Goal: Task Accomplishment & Management: Use online tool/utility

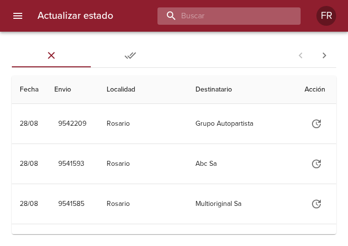
click at [216, 19] on input "buscar" at bounding box center [221, 15] width 126 height 17
type input "9533740"
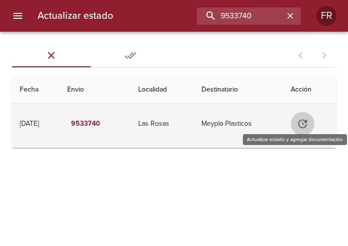
click at [307, 127] on icon "Tabla de envíos del cliente" at bounding box center [302, 123] width 9 height 9
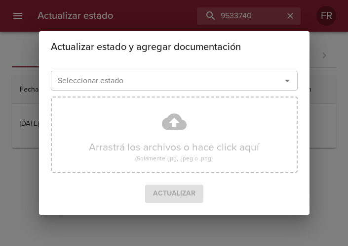
click at [286, 79] on icon "Abrir" at bounding box center [288, 81] width 12 height 12
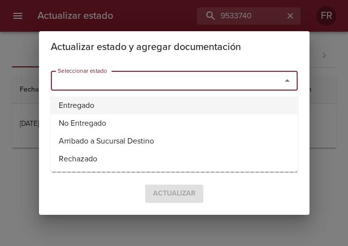
click at [82, 103] on li "Entregado" at bounding box center [174, 105] width 247 height 18
type input "Entregado"
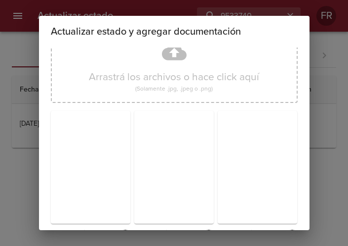
scroll to position [141, 0]
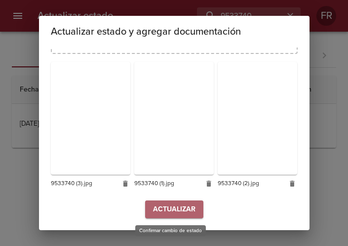
click at [168, 208] on span "Actualizar" at bounding box center [174, 209] width 42 height 12
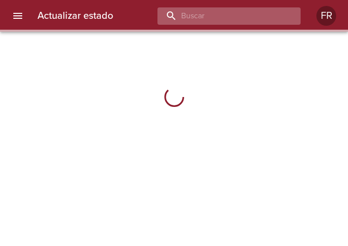
click at [230, 15] on input "buscar" at bounding box center [221, 15] width 126 height 17
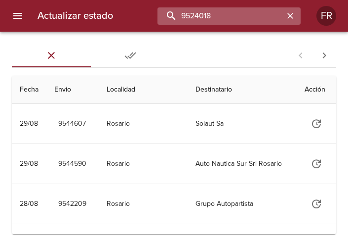
type input "9524018"
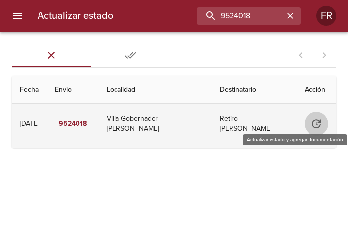
click at [315, 119] on icon "Tabla de envíos del cliente" at bounding box center [317, 124] width 12 height 12
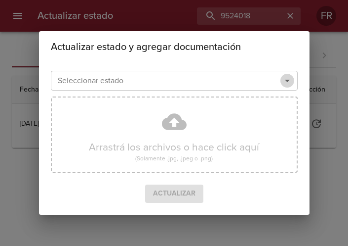
click at [287, 76] on icon "Abrir" at bounding box center [288, 81] width 12 height 12
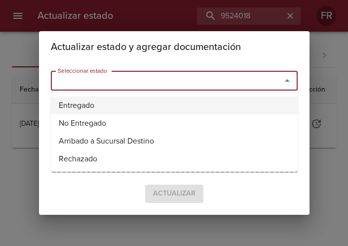
click at [120, 101] on li "Entregado" at bounding box center [174, 105] width 247 height 18
type input "Entregado"
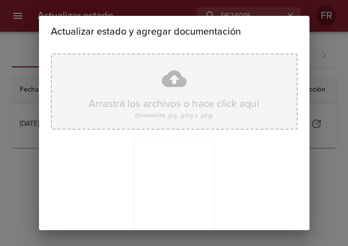
scroll to position [141, 0]
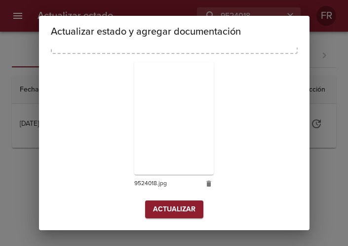
click at [179, 207] on span "Actualizar" at bounding box center [174, 209] width 42 height 12
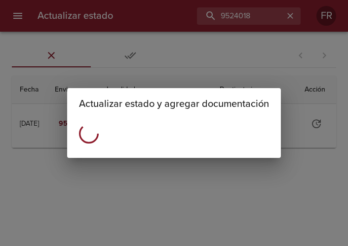
scroll to position [0, 0]
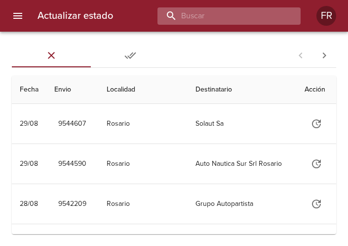
click at [241, 20] on input "buscar" at bounding box center [221, 15] width 126 height 17
type input "9524009"
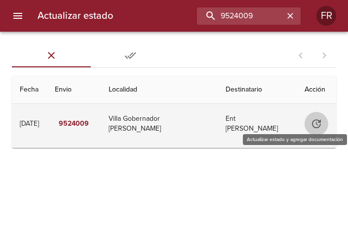
click at [316, 122] on icon "Tabla de envíos del cliente" at bounding box center [317, 124] width 12 height 12
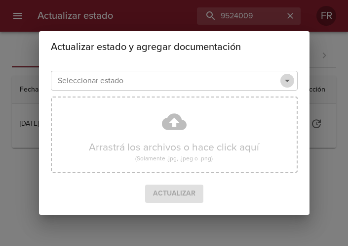
click at [285, 81] on icon "Abrir" at bounding box center [288, 81] width 12 height 12
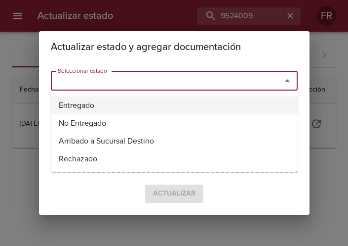
click at [115, 100] on li "Entregado" at bounding box center [174, 105] width 247 height 18
type input "Entregado"
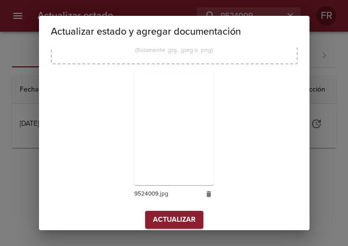
scroll to position [141, 0]
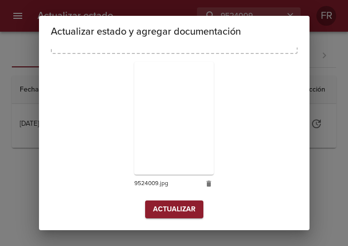
click at [157, 202] on button "Actualizar" at bounding box center [174, 209] width 58 height 18
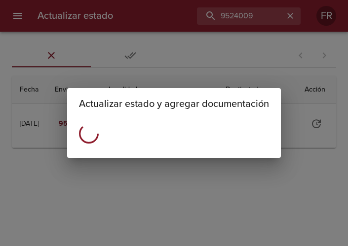
scroll to position [0, 0]
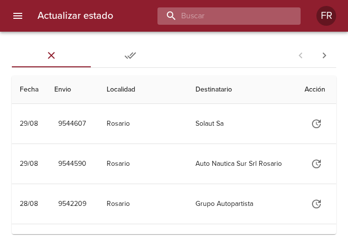
click at [243, 15] on input "buscar" at bounding box center [221, 15] width 126 height 17
type input "9508685"
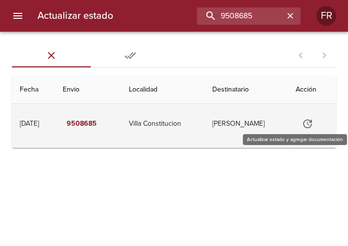
click at [309, 122] on icon "Tabla de envíos del cliente" at bounding box center [307, 123] width 9 height 9
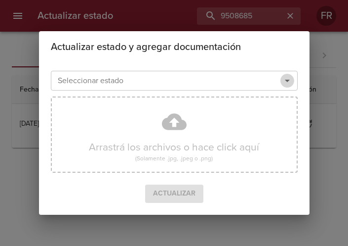
click at [286, 79] on icon "Abrir" at bounding box center [288, 81] width 12 height 12
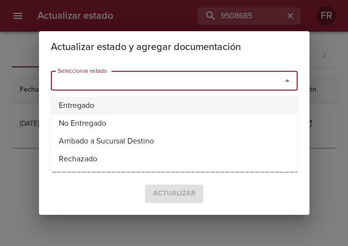
click at [138, 103] on li "Entregado" at bounding box center [174, 105] width 247 height 18
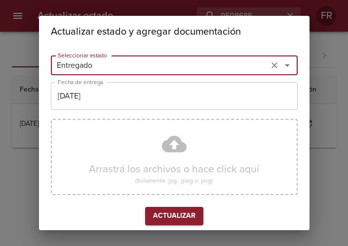
type input "Entregado"
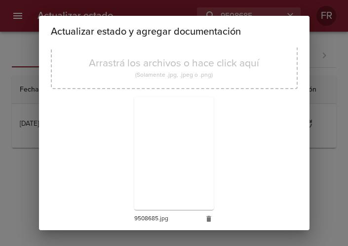
scroll to position [141, 0]
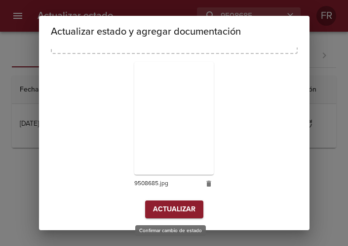
click at [166, 214] on span "Actualizar" at bounding box center [174, 209] width 42 height 12
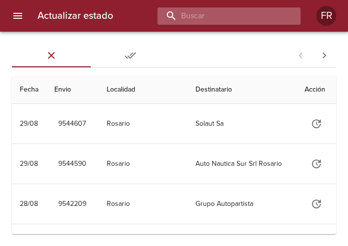
click at [249, 19] on input "buscar" at bounding box center [221, 15] width 126 height 17
type input "9521148"
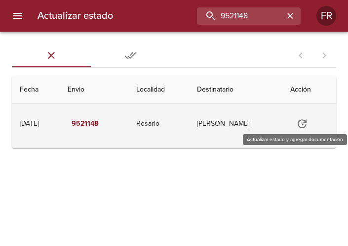
click at [308, 125] on icon "Tabla de envíos del cliente" at bounding box center [302, 124] width 12 height 12
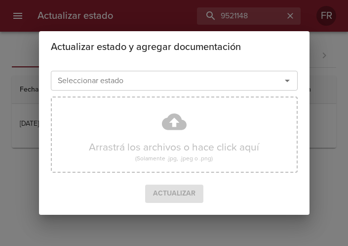
click at [286, 79] on icon "Abrir" at bounding box center [288, 81] width 12 height 12
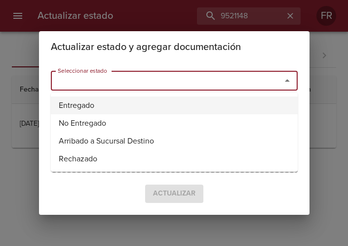
click at [121, 103] on li "Entregado" at bounding box center [174, 105] width 247 height 18
type input "Entregado"
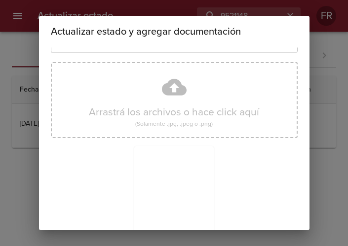
scroll to position [141, 0]
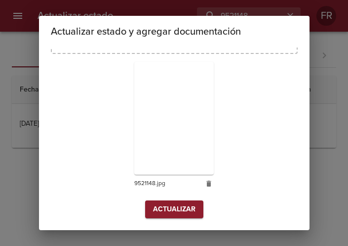
click at [177, 204] on span "Actualizar" at bounding box center [174, 209] width 42 height 12
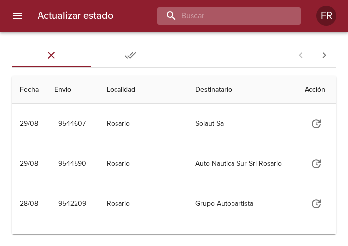
click at [217, 15] on input "buscar" at bounding box center [221, 15] width 126 height 17
type input "9529788"
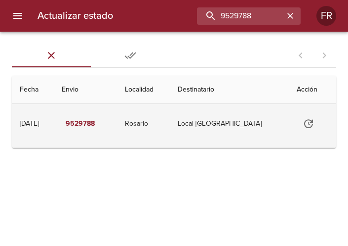
click at [303, 128] on icon "Tabla de envíos del cliente" at bounding box center [309, 124] width 12 height 12
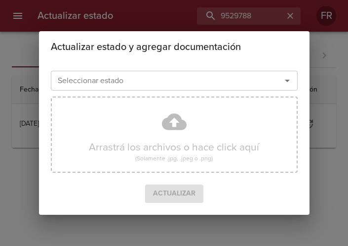
click at [286, 87] on button "Abrir" at bounding box center [288, 81] width 14 height 14
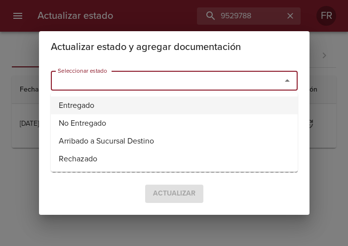
click at [170, 102] on li "Entregado" at bounding box center [174, 105] width 247 height 18
type input "Entregado"
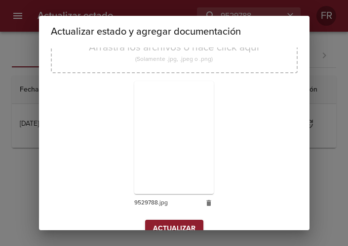
scroll to position [141, 0]
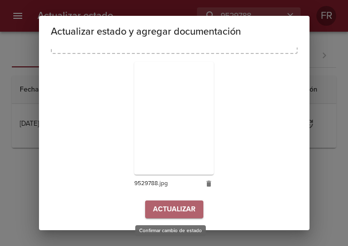
click at [157, 206] on span "Actualizar" at bounding box center [174, 209] width 42 height 12
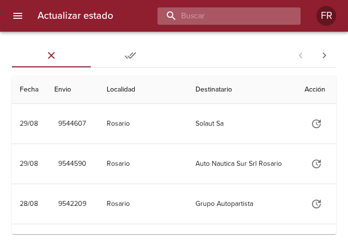
click at [257, 15] on input "buscar" at bounding box center [221, 15] width 126 height 17
type input "9529809"
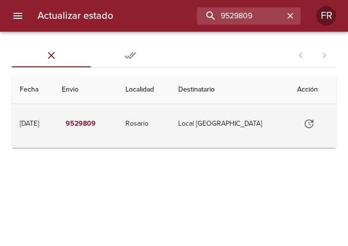
click at [305, 126] on icon "Tabla de envíos del cliente" at bounding box center [309, 123] width 9 height 9
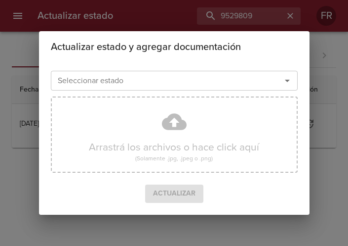
click at [282, 77] on icon "Abrir" at bounding box center [288, 81] width 12 height 12
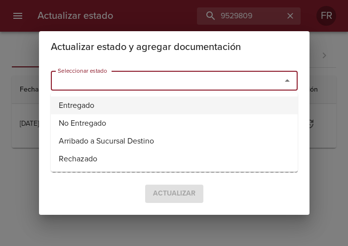
click at [159, 102] on li "Entregado" at bounding box center [174, 105] width 247 height 18
type input "Entregado"
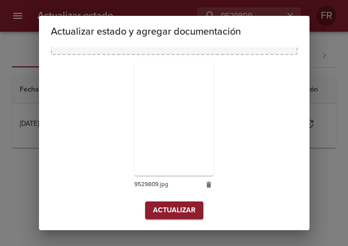
scroll to position [141, 0]
click at [165, 205] on span "Actualizar" at bounding box center [174, 209] width 42 height 12
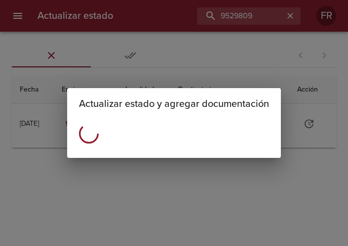
scroll to position [0, 0]
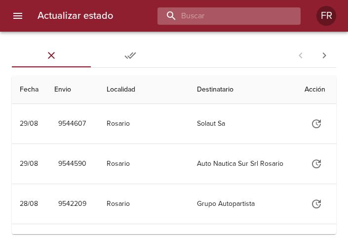
click at [231, 19] on input "buscar" at bounding box center [221, 15] width 126 height 17
type input "9541593"
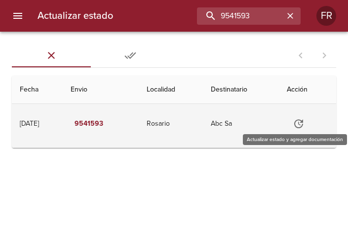
click at [303, 121] on icon "Tabla de envíos del cliente" at bounding box center [298, 123] width 9 height 9
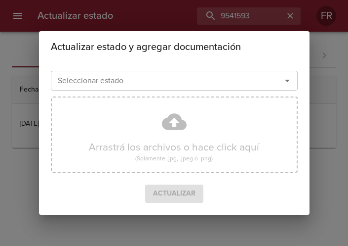
click at [286, 82] on icon "Abrir" at bounding box center [288, 81] width 12 height 12
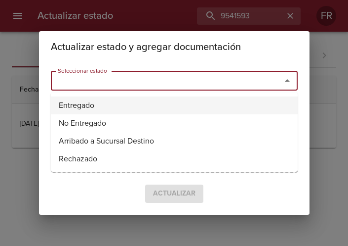
click at [158, 99] on li "Entregado" at bounding box center [174, 105] width 247 height 18
type input "Entregado"
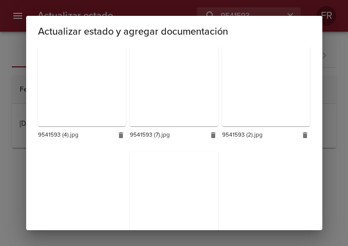
scroll to position [443, 0]
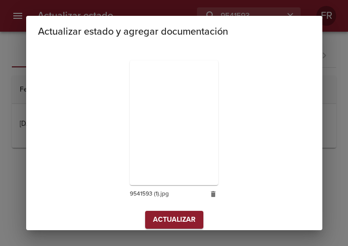
click at [182, 210] on button "Actualizar" at bounding box center [174, 219] width 58 height 18
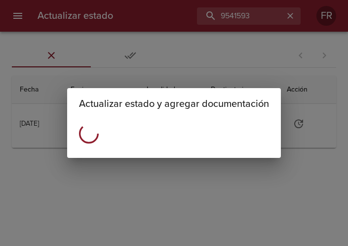
scroll to position [0, 0]
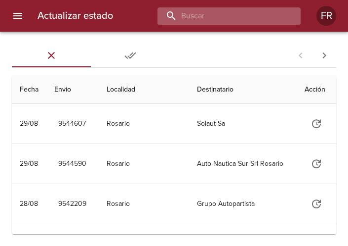
click at [263, 18] on input "buscar" at bounding box center [221, 15] width 126 height 17
type input "9538893"
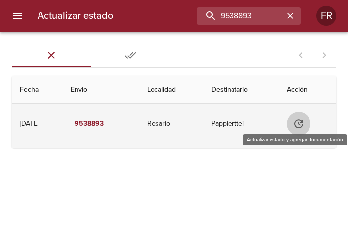
click at [303, 120] on icon "Tabla de envíos del cliente" at bounding box center [298, 123] width 9 height 9
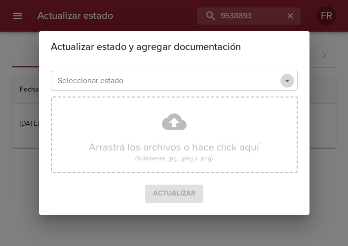
click at [287, 83] on icon "Abrir" at bounding box center [288, 81] width 12 height 12
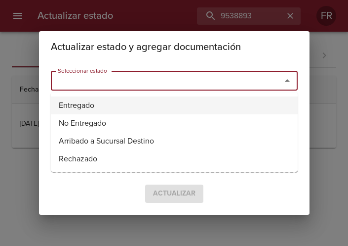
click at [149, 104] on li "Entregado" at bounding box center [174, 105] width 247 height 18
type input "Entregado"
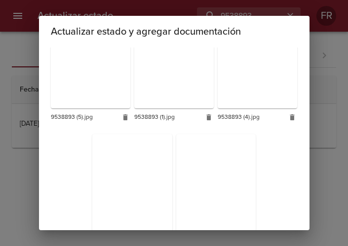
scroll to position [279, 0]
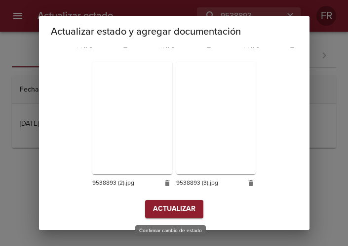
click at [174, 207] on span "Actualizar" at bounding box center [174, 209] width 42 height 12
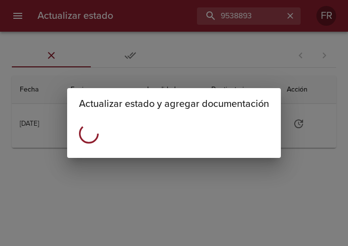
scroll to position [0, 0]
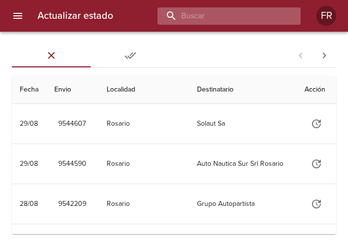
click at [253, 22] on input "buscar" at bounding box center [221, 15] width 126 height 17
type input "9541561"
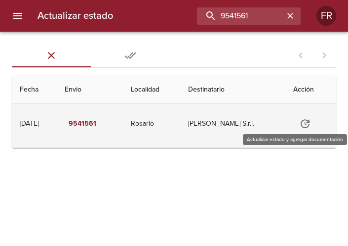
click at [312, 124] on button "Tabla de envíos del cliente" at bounding box center [305, 124] width 24 height 24
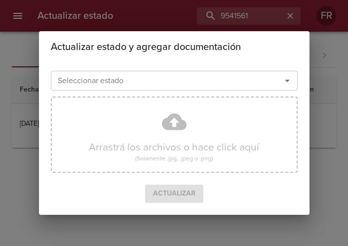
click at [282, 77] on icon "Abrir" at bounding box center [288, 81] width 12 height 12
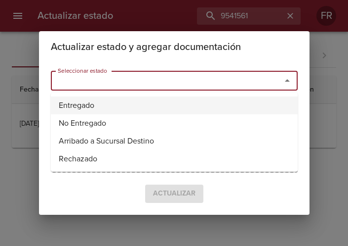
click at [195, 100] on li "Entregado" at bounding box center [174, 105] width 247 height 18
type input "Entregado"
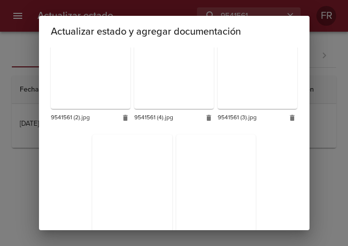
scroll to position [279, 0]
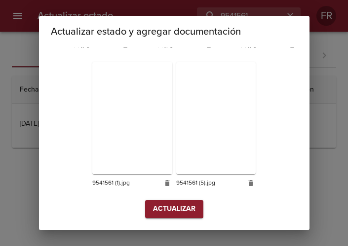
click at [162, 207] on span "Actualizar" at bounding box center [174, 209] width 42 height 12
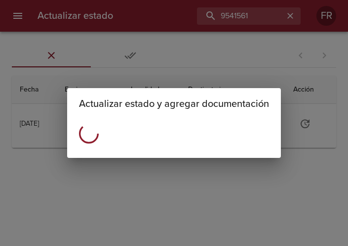
scroll to position [0, 0]
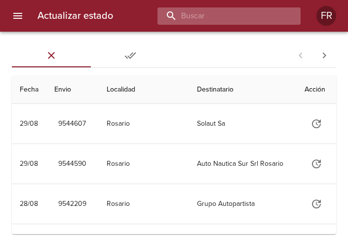
click at [236, 23] on input "buscar" at bounding box center [221, 15] width 126 height 17
type input "9541536"
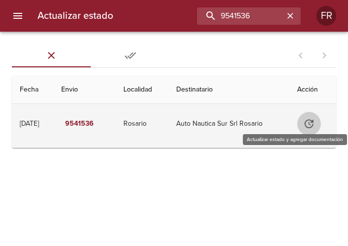
click at [311, 119] on icon "Tabla de envíos del cliente" at bounding box center [309, 124] width 12 height 12
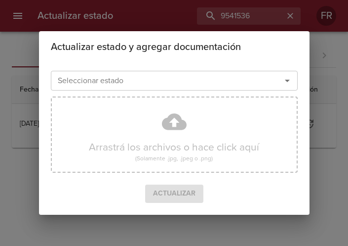
click at [287, 82] on icon "Abrir" at bounding box center [288, 81] width 12 height 12
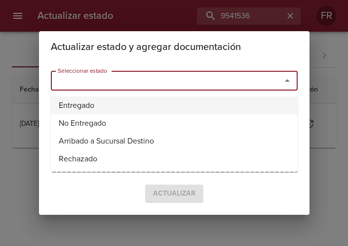
click at [174, 98] on li "Entregado" at bounding box center [174, 105] width 247 height 18
type input "Entregado"
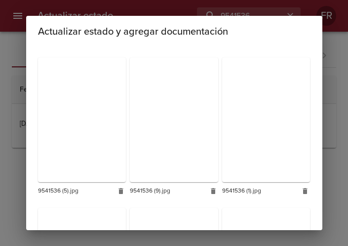
scroll to position [443, 0]
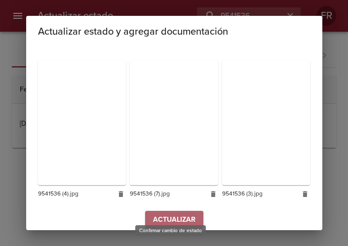
click at [167, 213] on span "Actualizar" at bounding box center [174, 219] width 42 height 12
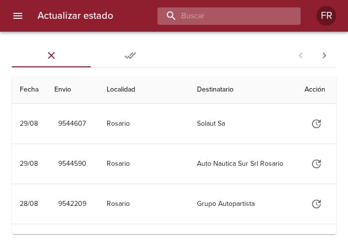
click at [278, 12] on input "buscar" at bounding box center [221, 15] width 126 height 17
type input "9541547"
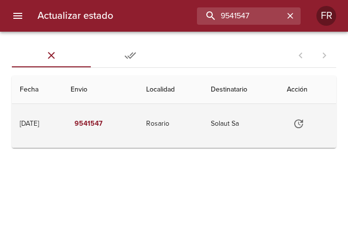
click at [301, 120] on icon "Tabla de envíos del cliente" at bounding box center [299, 124] width 12 height 12
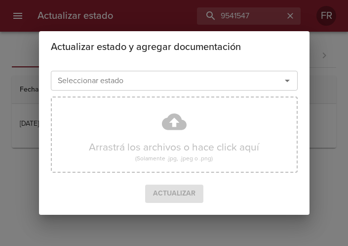
click at [288, 84] on icon "Abrir" at bounding box center [288, 81] width 12 height 12
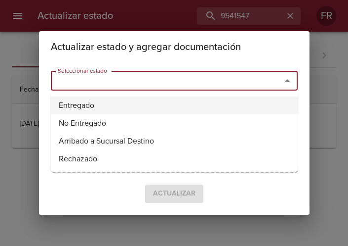
click at [179, 97] on li "Entregado" at bounding box center [174, 105] width 247 height 18
type input "Entregado"
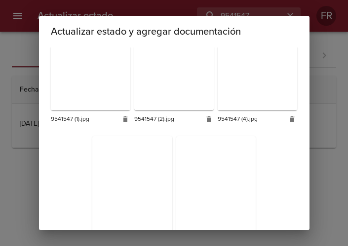
scroll to position [279, 0]
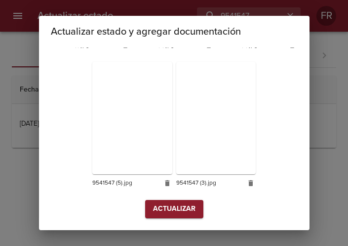
click at [171, 207] on span "Actualizar" at bounding box center [174, 209] width 42 height 12
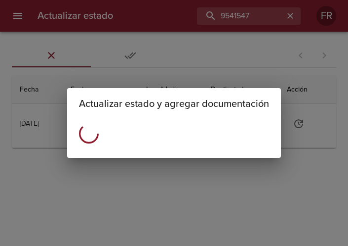
scroll to position [0, 0]
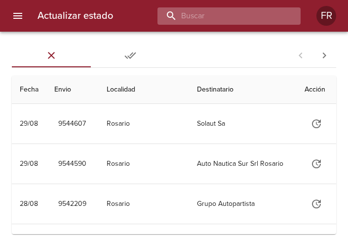
click at [260, 9] on input "buscar" at bounding box center [221, 15] width 126 height 17
type input "9541547"
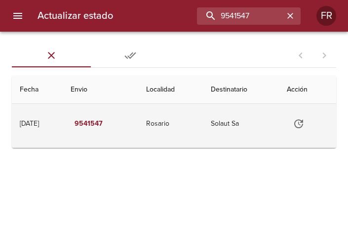
click at [303, 121] on icon "Tabla de envíos del cliente" at bounding box center [299, 124] width 12 height 12
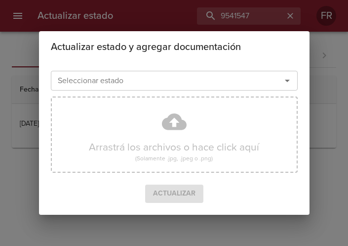
click at [282, 83] on icon "Abrir" at bounding box center [288, 81] width 12 height 12
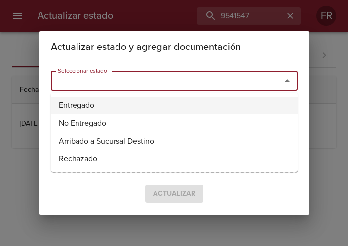
click at [137, 103] on li "Entregado" at bounding box center [174, 105] width 247 height 18
type input "Entregado"
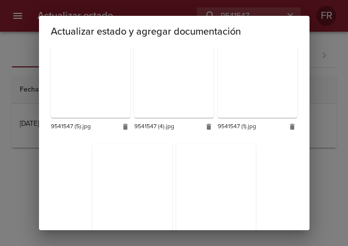
scroll to position [279, 0]
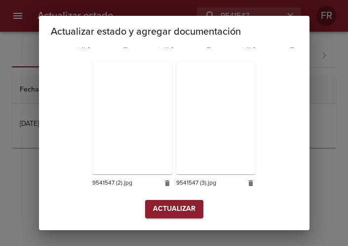
click at [165, 205] on span "Actualizar" at bounding box center [174, 209] width 42 height 12
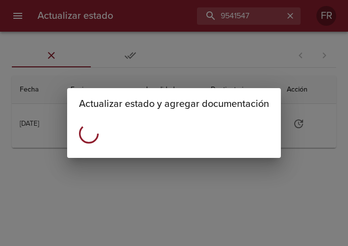
scroll to position [0, 0]
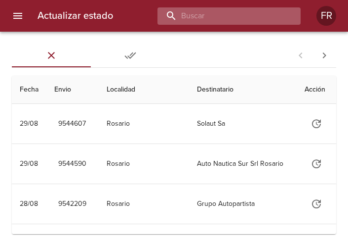
click at [235, 10] on input "buscar" at bounding box center [221, 15] width 126 height 17
type input "9542209"
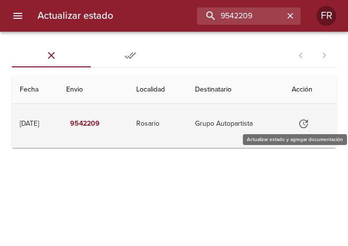
click at [305, 118] on icon "Tabla de envíos del cliente" at bounding box center [304, 124] width 12 height 12
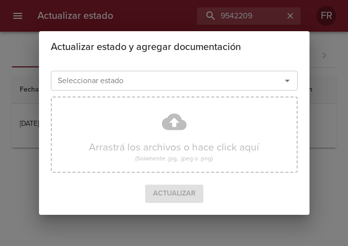
click at [287, 77] on icon "Abrir" at bounding box center [288, 81] width 12 height 12
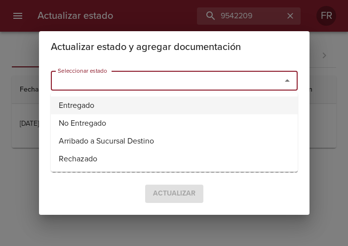
click at [162, 100] on li "Entregado" at bounding box center [174, 105] width 247 height 18
type input "Entregado"
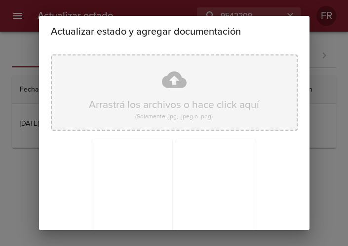
scroll to position [141, 0]
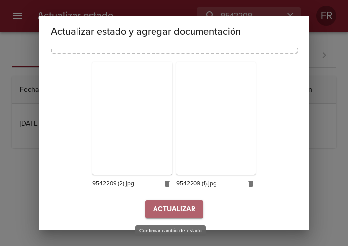
click at [163, 209] on span "Actualizar" at bounding box center [174, 209] width 42 height 12
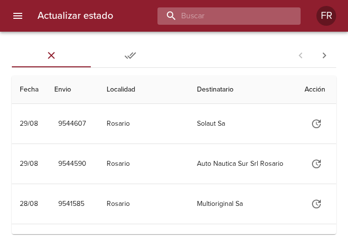
click at [254, 20] on input "buscar" at bounding box center [221, 15] width 126 height 17
type input "9541550"
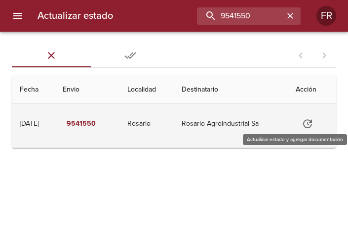
click at [299, 117] on td "Tabla de envíos del cliente" at bounding box center [312, 124] width 48 height 40
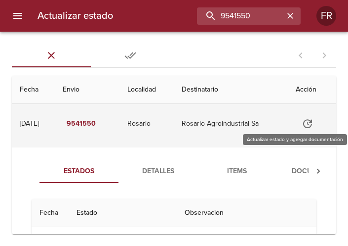
click at [305, 122] on icon "Tabla de envíos del cliente" at bounding box center [308, 124] width 12 height 12
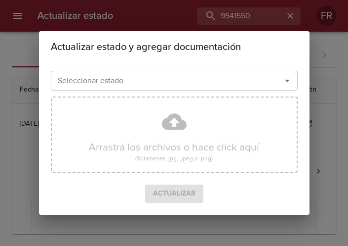
click at [283, 77] on icon "Abrir" at bounding box center [288, 81] width 12 height 12
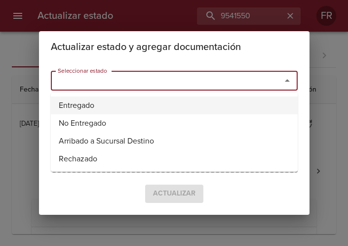
click at [154, 101] on li "Entregado" at bounding box center [174, 105] width 247 height 18
type input "Entregado"
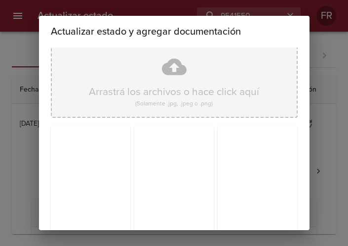
scroll to position [141, 0]
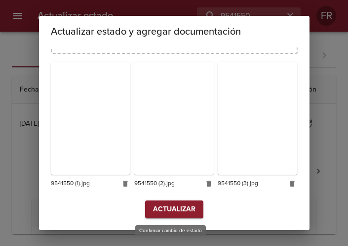
click at [174, 207] on span "Actualizar" at bounding box center [174, 209] width 42 height 12
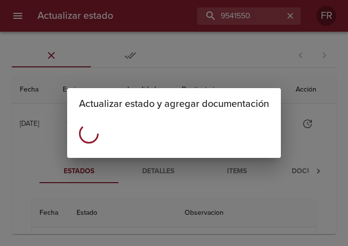
scroll to position [0, 0]
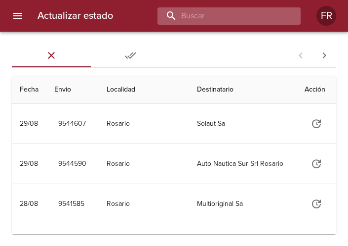
click at [249, 18] on input "buscar" at bounding box center [221, 15] width 126 height 17
type input "9541585"
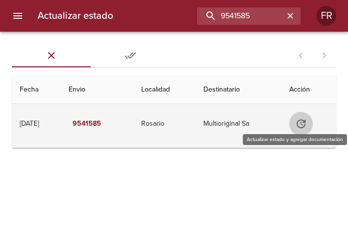
click at [306, 120] on icon "Tabla de envíos del cliente" at bounding box center [301, 123] width 9 height 9
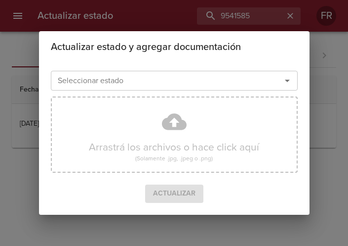
click at [290, 81] on icon "Abrir" at bounding box center [288, 81] width 12 height 12
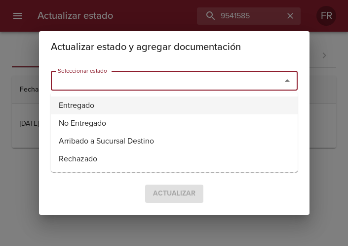
click at [151, 97] on li "Entregado" at bounding box center [174, 105] width 247 height 18
type input "Entregado"
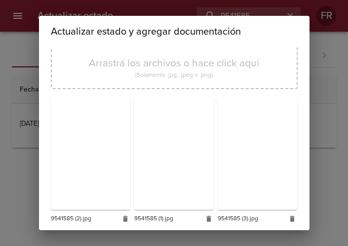
scroll to position [141, 0]
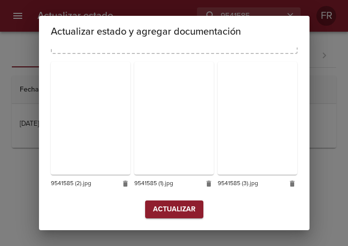
click at [153, 206] on span "Actualizar" at bounding box center [174, 209] width 42 height 12
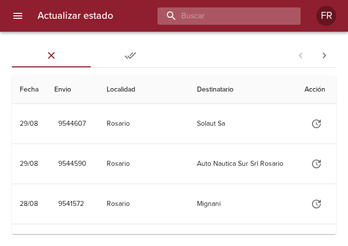
click at [238, 22] on input "buscar" at bounding box center [221, 15] width 126 height 17
type input "9541572"
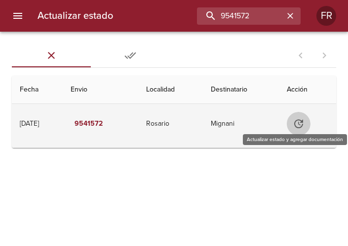
click at [304, 122] on icon "Tabla de envíos del cliente" at bounding box center [299, 124] width 12 height 12
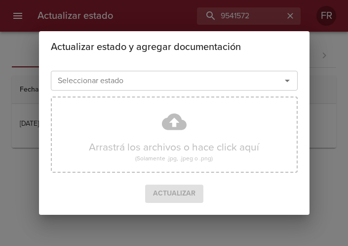
click at [282, 82] on icon "Abrir" at bounding box center [288, 81] width 12 height 12
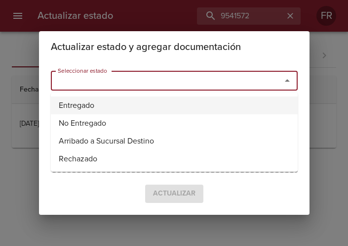
click at [101, 100] on li "Entregado" at bounding box center [174, 105] width 247 height 18
type input "Entregado"
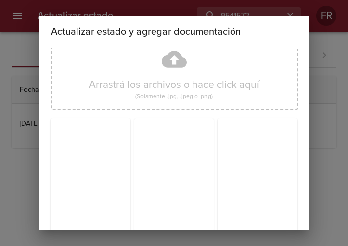
scroll to position [141, 0]
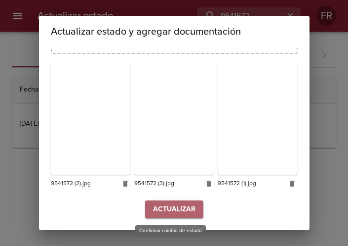
click at [174, 207] on span "Actualizar" at bounding box center [174, 209] width 42 height 12
